Goal: Navigation & Orientation: Find specific page/section

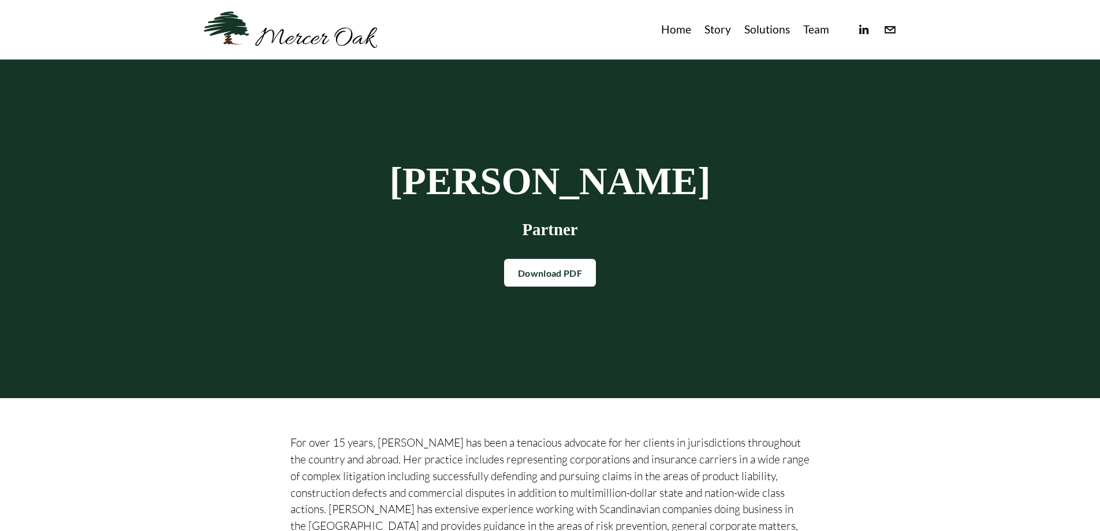
click at [816, 36] on link "Team" at bounding box center [816, 29] width 26 height 19
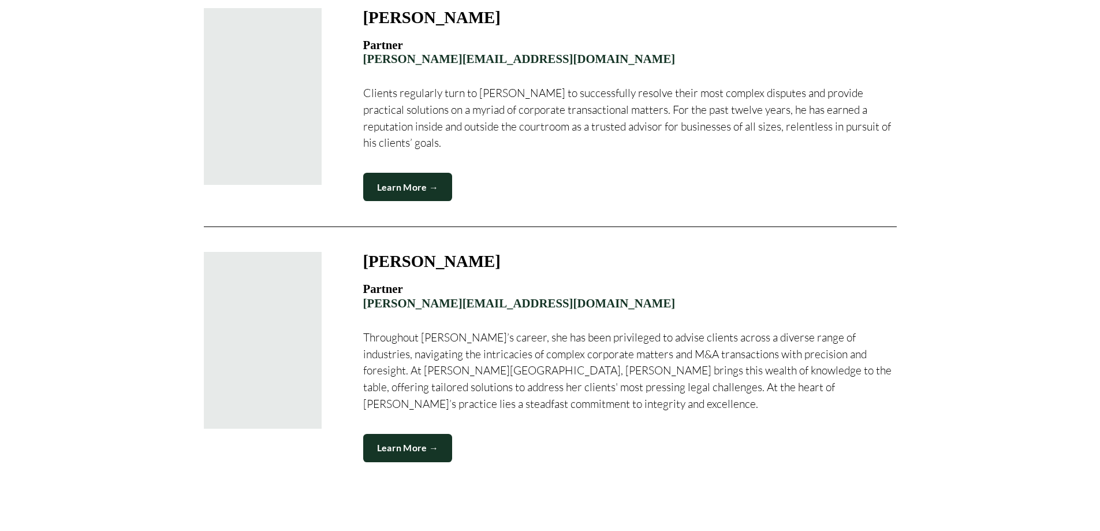
scroll to position [1456, 0]
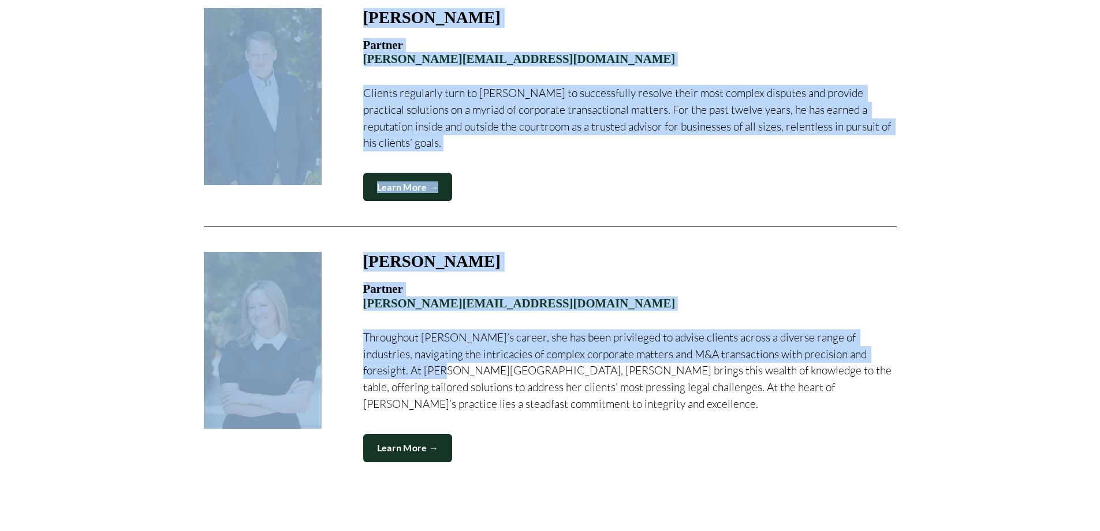
drag, startPoint x: 1097, startPoint y: 419, endPoint x: 1108, endPoint y: 317, distance: 103.4
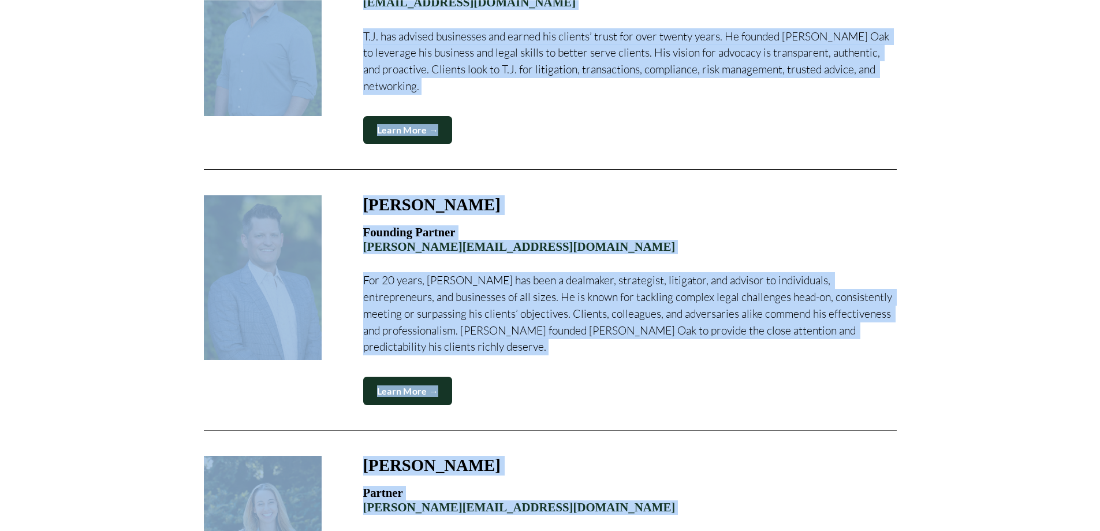
scroll to position [523, 0]
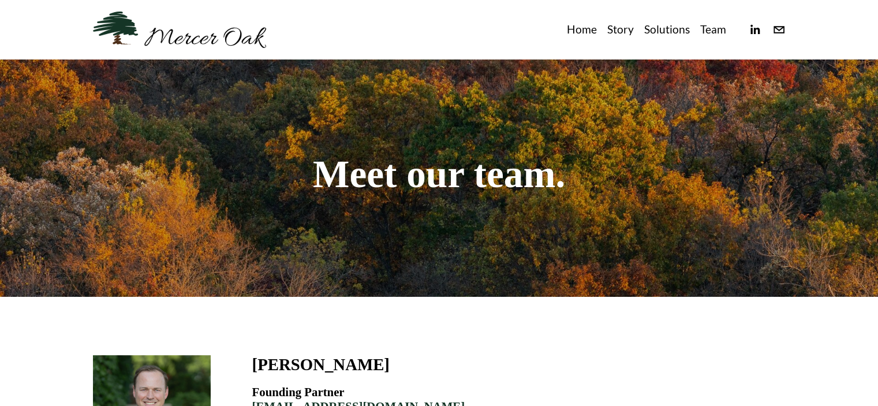
scroll to position [0, 0]
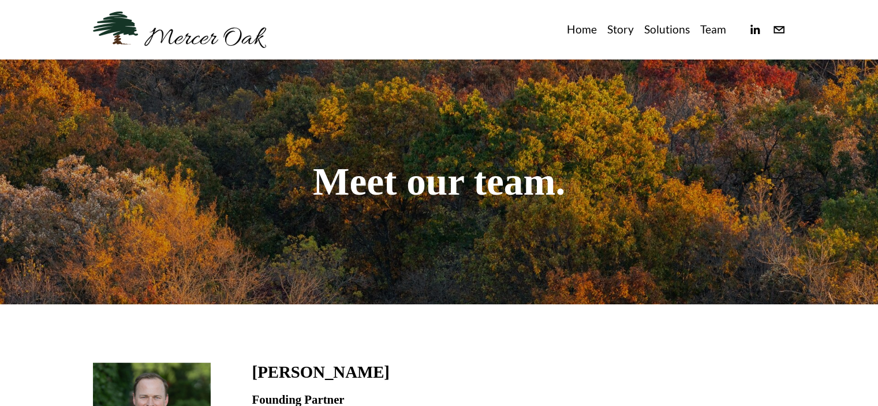
click at [578, 29] on link "Home" at bounding box center [582, 29] width 30 height 19
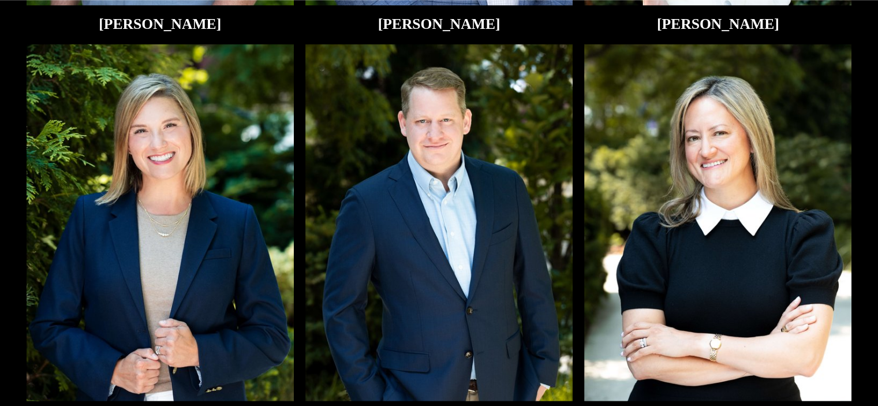
scroll to position [2662, 0]
